Goal: Task Accomplishment & Management: Complete application form

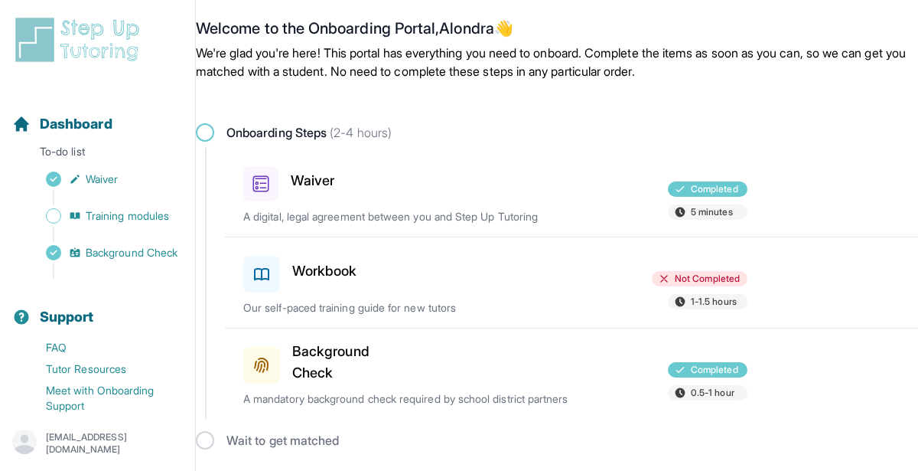
scroll to position [35, 0]
click at [319, 260] on h3 "Workbook" at bounding box center [324, 270] width 65 height 21
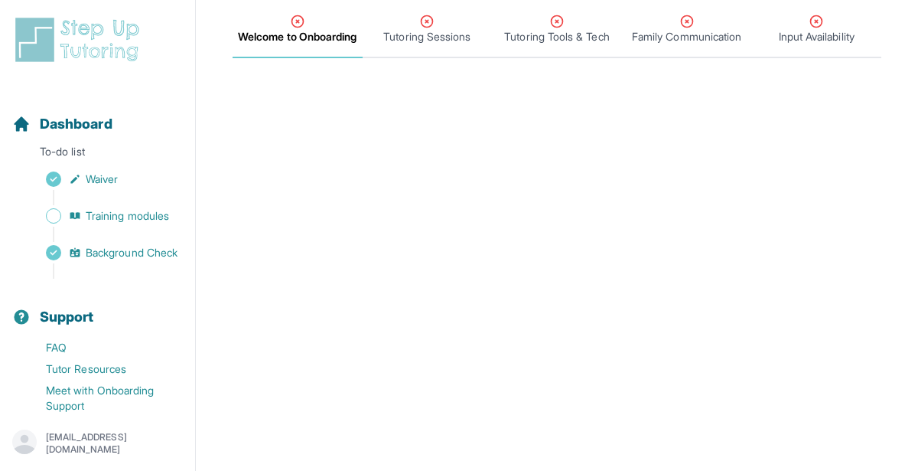
scroll to position [197, 0]
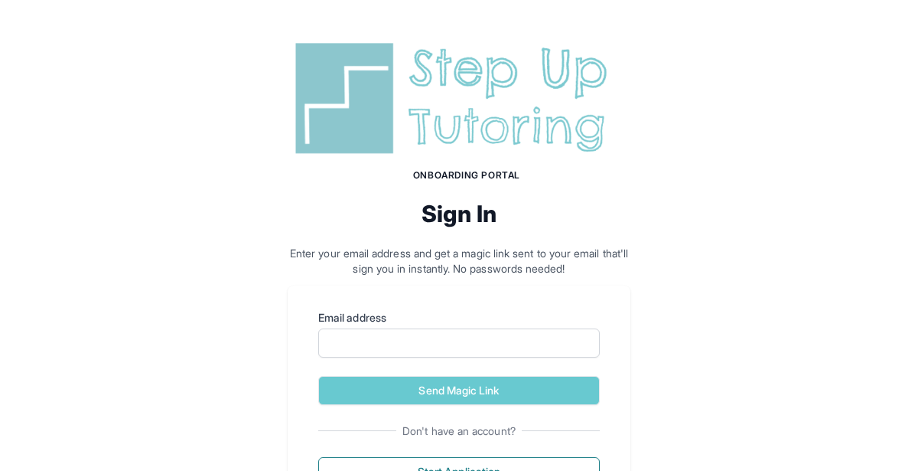
click at [541, 326] on div "Email address" at bounding box center [459, 333] width 282 height 47
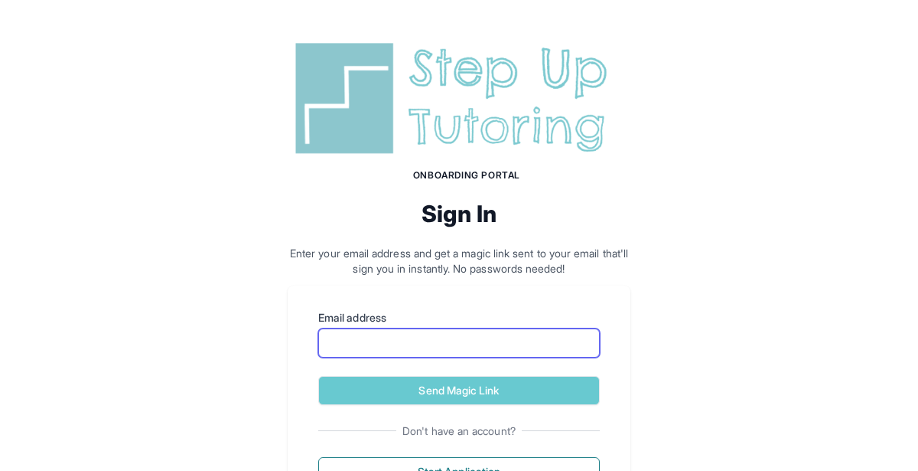
click at [534, 344] on input "Email address" at bounding box center [459, 342] width 282 height 29
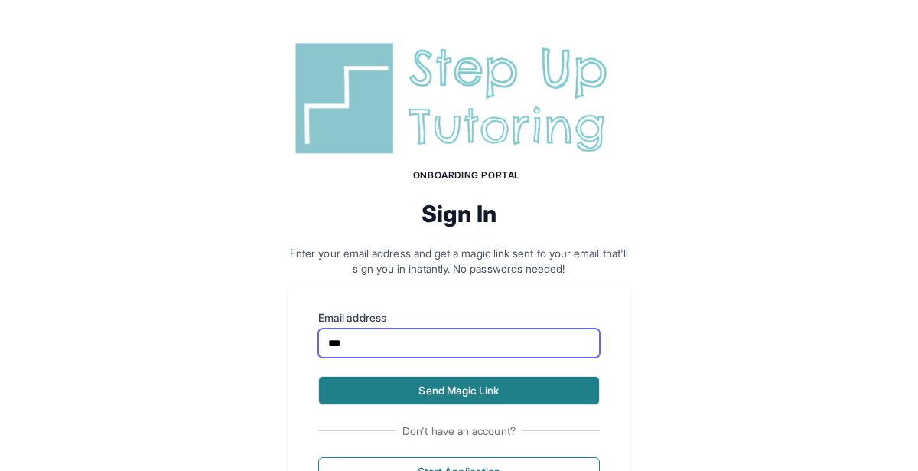
type input "**********"
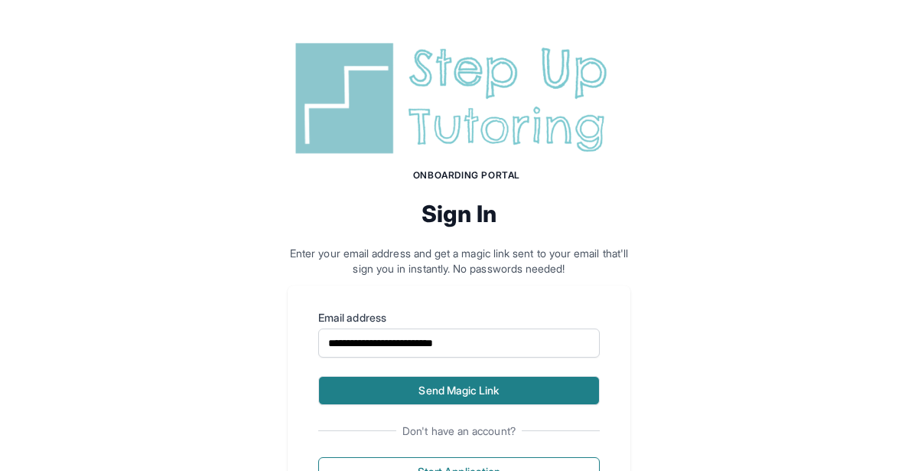
click at [530, 383] on button "Send Magic Link" at bounding box center [459, 390] width 282 height 29
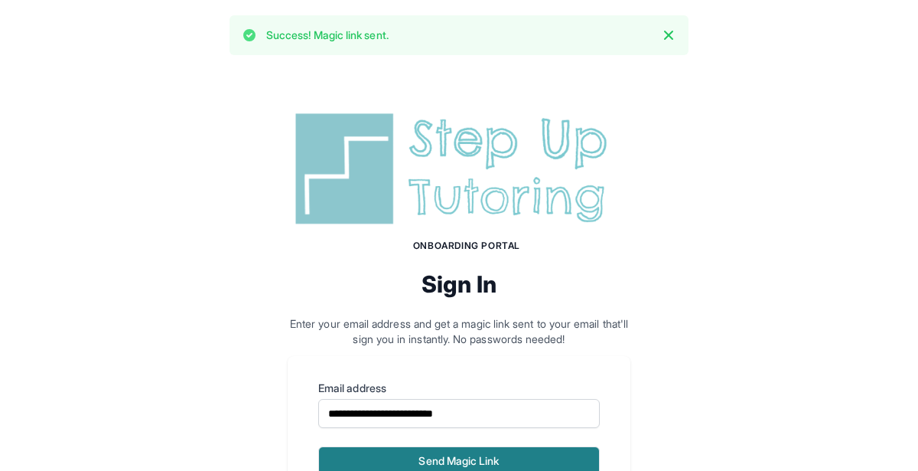
scroll to position [145, 0]
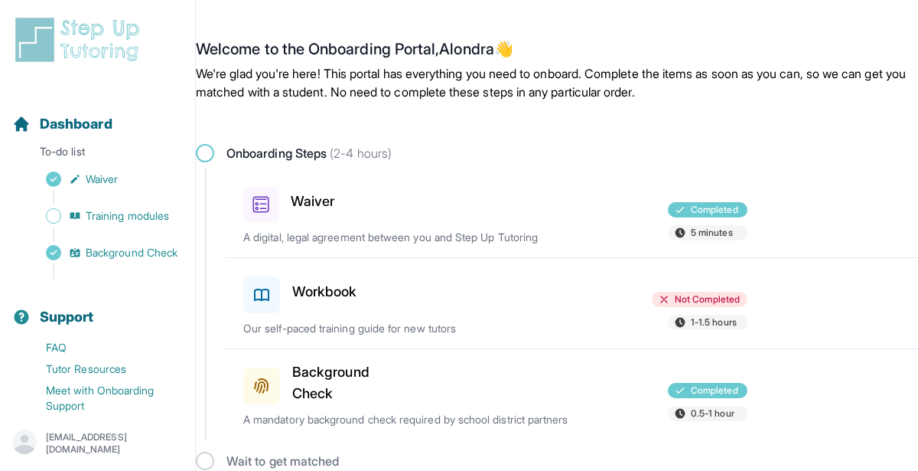
scroll to position [35, 0]
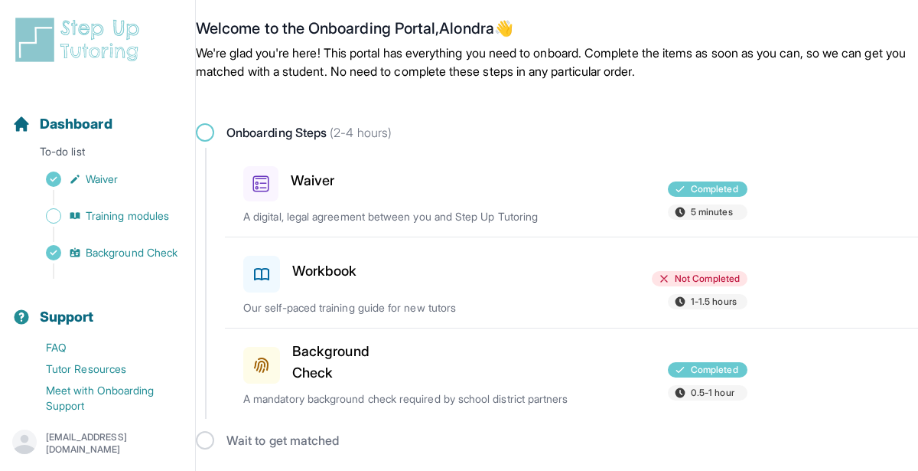
click at [320, 277] on div "Workbook Not Completed 1-1.5 hours Our self-paced training guide for new tutors" at bounding box center [580, 282] width 675 height 90
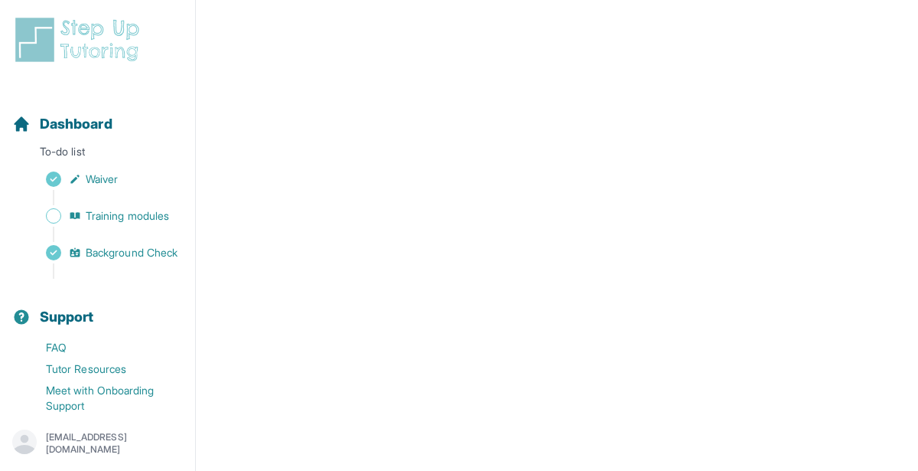
scroll to position [573, 0]
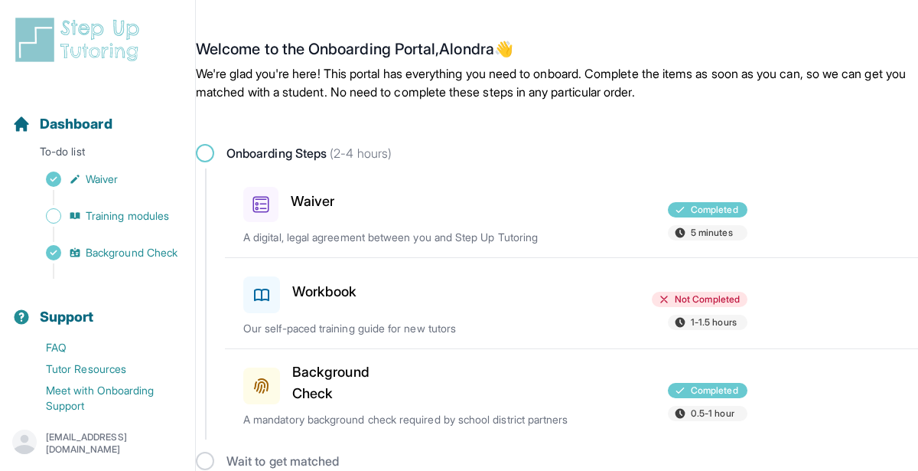
click at [480, 311] on div at bounding box center [495, 291] width 163 height 43
